Goal: Task Accomplishment & Management: Use online tool/utility

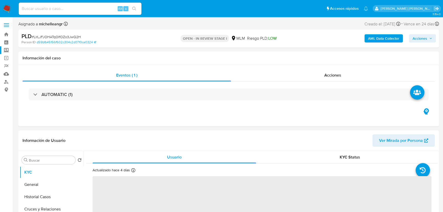
click at [7, 50] on label "Screening" at bounding box center [30, 50] width 61 height 8
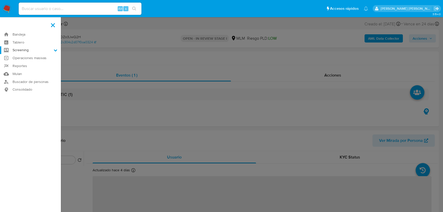
click at [0, 0] on input "Screening" at bounding box center [0, 0] width 0 height 0
click at [28, 74] on link "Operaciones masivas" at bounding box center [30, 77] width 61 height 8
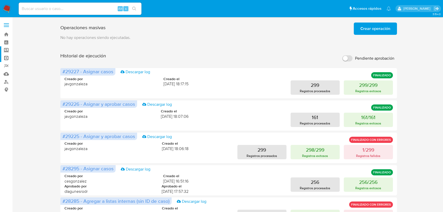
click at [6, 49] on label "Screening" at bounding box center [30, 50] width 61 height 8
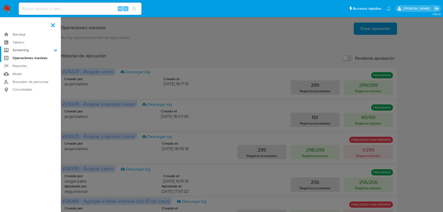
click at [0, 0] on input "Screening" at bounding box center [0, 0] width 0 height 0
click at [14, 71] on link "Herramientas" at bounding box center [30, 70] width 61 height 6
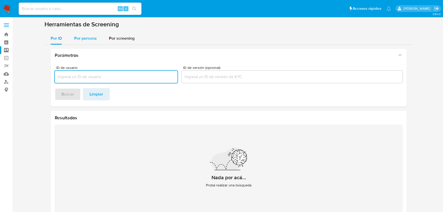
click at [91, 39] on span "Por persona" at bounding box center [85, 38] width 23 height 6
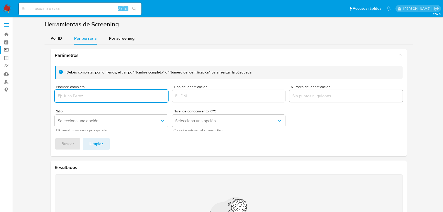
click at [79, 93] on input "Nombre completo" at bounding box center [111, 96] width 113 height 7
drag, startPoint x: 79, startPoint y: 95, endPoint x: 85, endPoint y: 94, distance: 6.3
click at [79, 95] on input "Nombre completo" at bounding box center [111, 96] width 113 height 7
type input "UNOCAPALI LA PAZ OPERADORA SA DE CV"
click at [63, 145] on span "Buscar" at bounding box center [67, 143] width 13 height 11
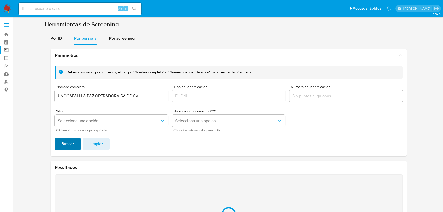
scroll to position [63, 0]
